Goal: Task Accomplishment & Management: Complete application form

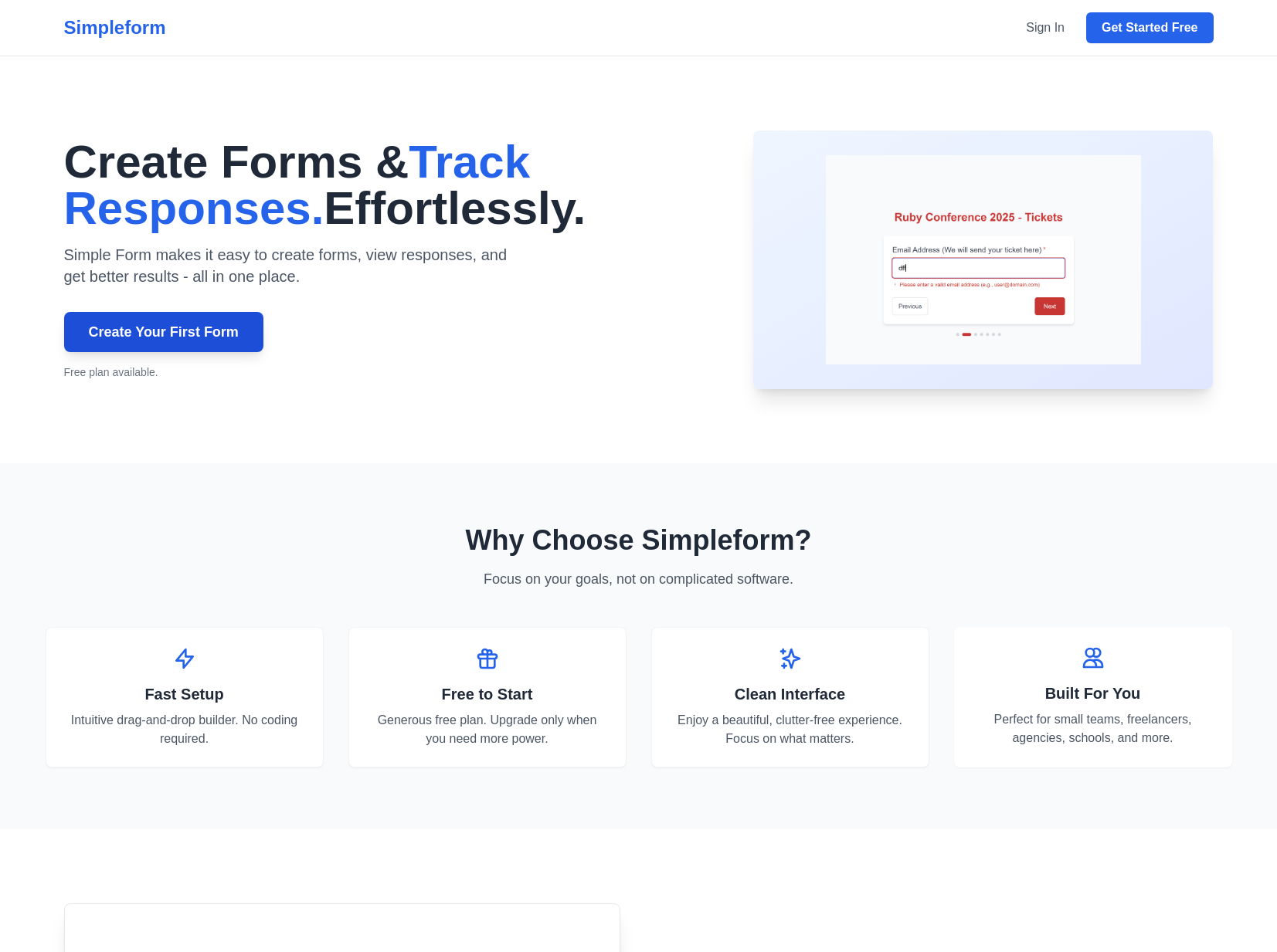
click at [160, 338] on link "Create Your First Form" at bounding box center [163, 332] width 199 height 40
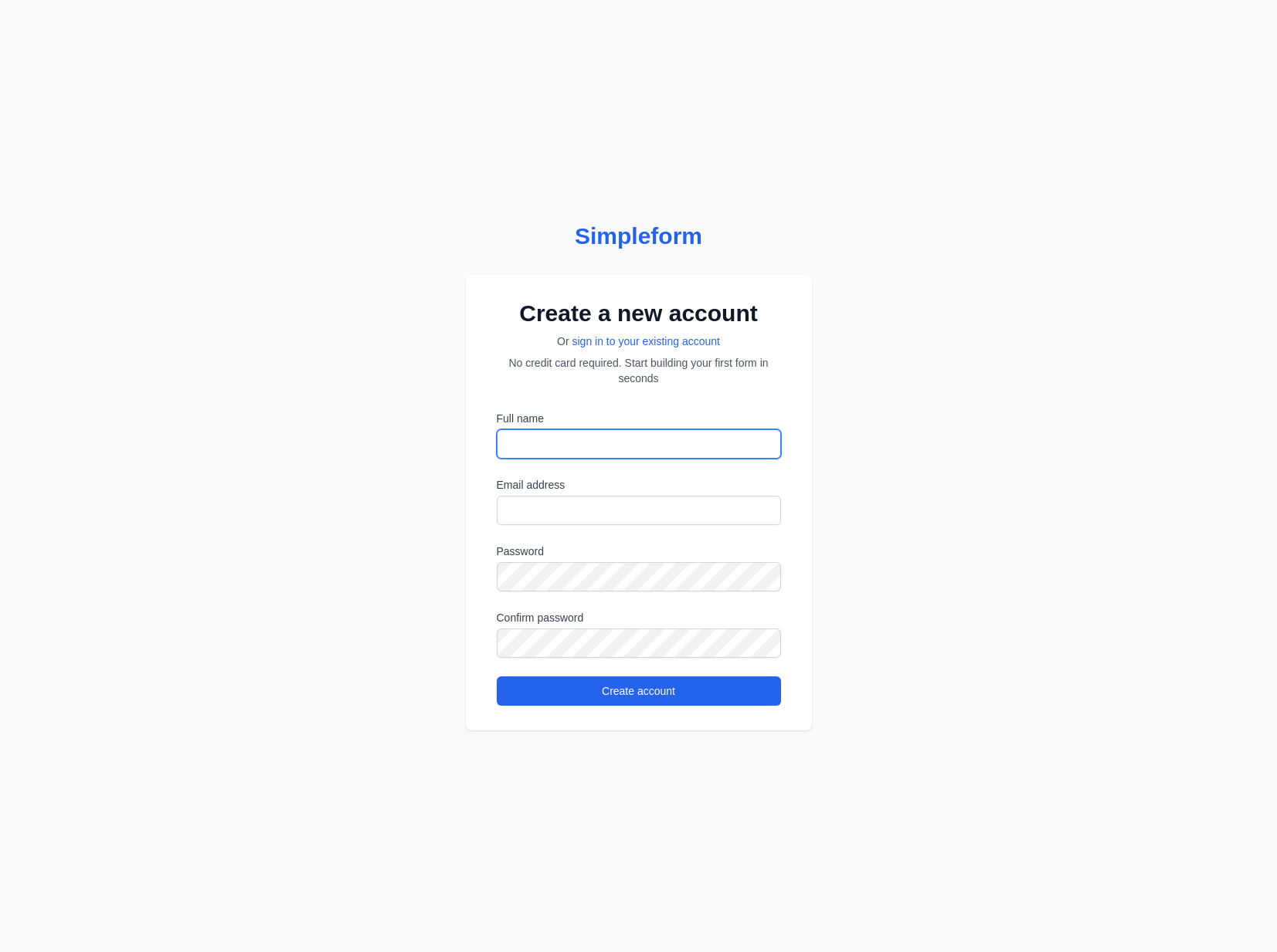
click at [560, 445] on input "Full name" at bounding box center [638, 444] width 285 height 29
click at [222, 183] on div "Simpleform Create a new account Or sign in to your existing account No credit c…" at bounding box center [638, 476] width 1277 height 952
click at [630, 343] on link "sign in to your existing account" at bounding box center [646, 342] width 148 height 12
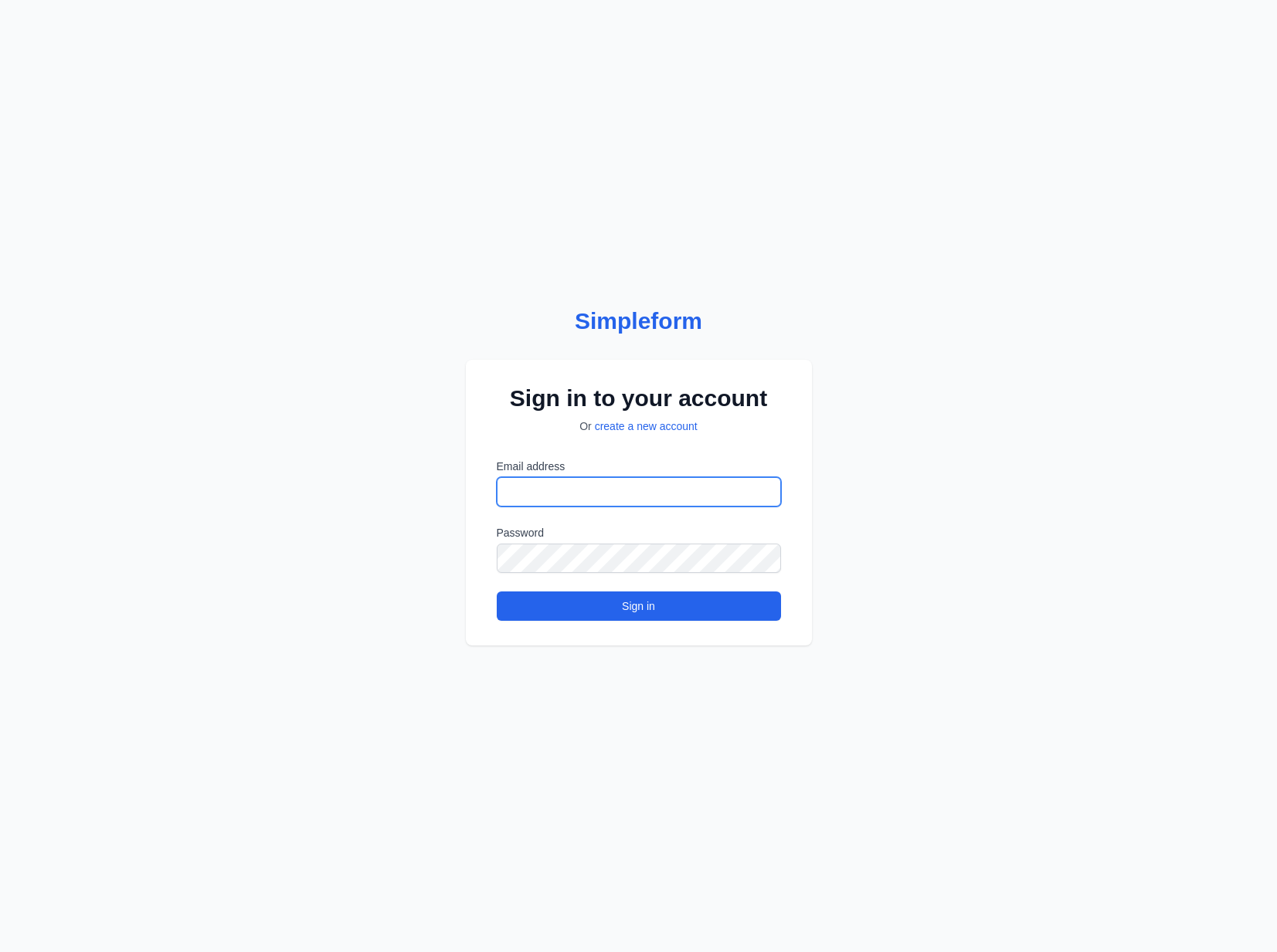
click at [572, 485] on input "Email address" at bounding box center [638, 491] width 285 height 29
click at [0, 951] on com-1password-button at bounding box center [0, 952] width 0 height 0
